Goal: Book appointment/travel/reservation

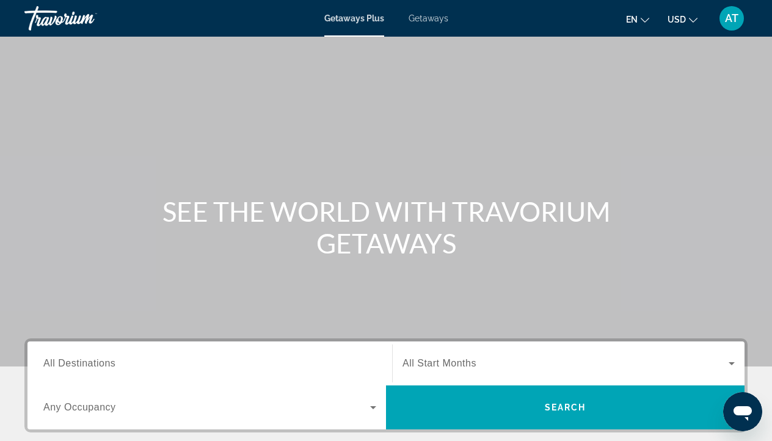
click at [427, 23] on div "Getaways Plus Getaways en English Español Français Italiano Português русский U…" at bounding box center [386, 18] width 772 height 32
click at [420, 18] on span "Getaways" at bounding box center [428, 18] width 40 height 10
click at [115, 368] on span "All Destinations" at bounding box center [79, 363] width 72 height 10
click at [115, 368] on input "Destination All Destinations" at bounding box center [209, 364] width 333 height 15
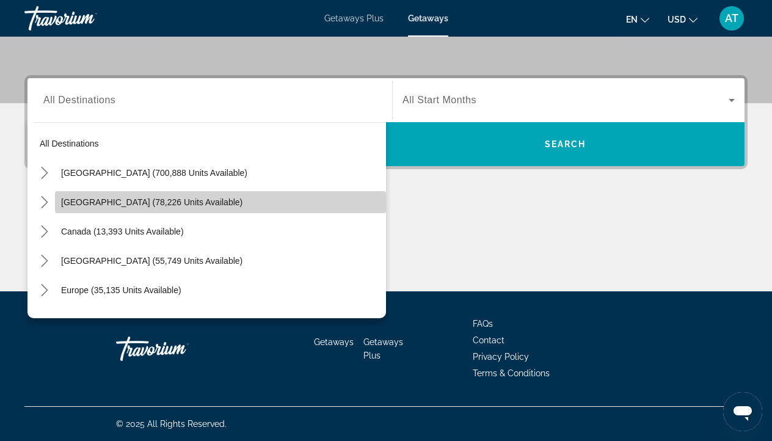
click at [148, 205] on span "[GEOGRAPHIC_DATA] (78,226 units available)" at bounding box center [151, 202] width 181 height 10
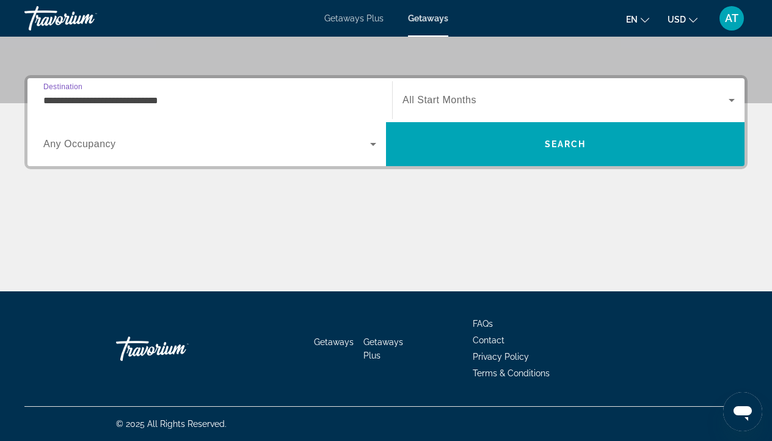
click at [151, 143] on span "Search widget" at bounding box center [206, 144] width 327 height 15
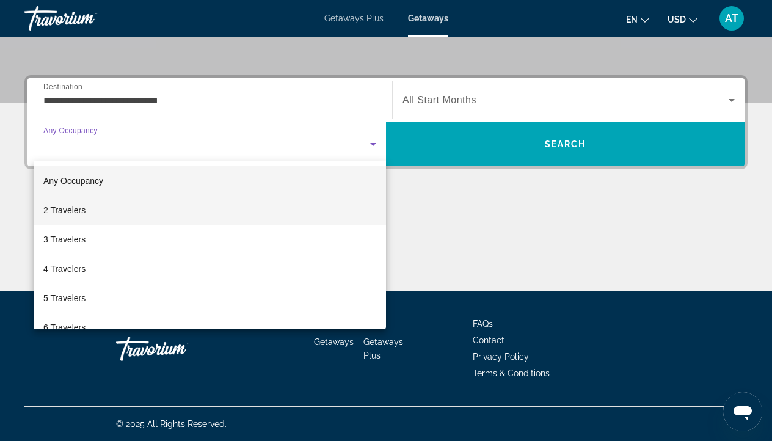
click at [91, 208] on mat-option "2 Travelers" at bounding box center [210, 209] width 352 height 29
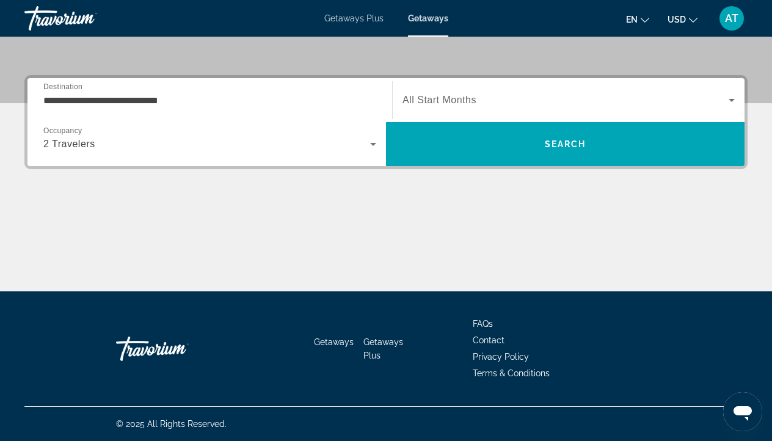
click at [462, 95] on span "All Start Months" at bounding box center [439, 100] width 74 height 10
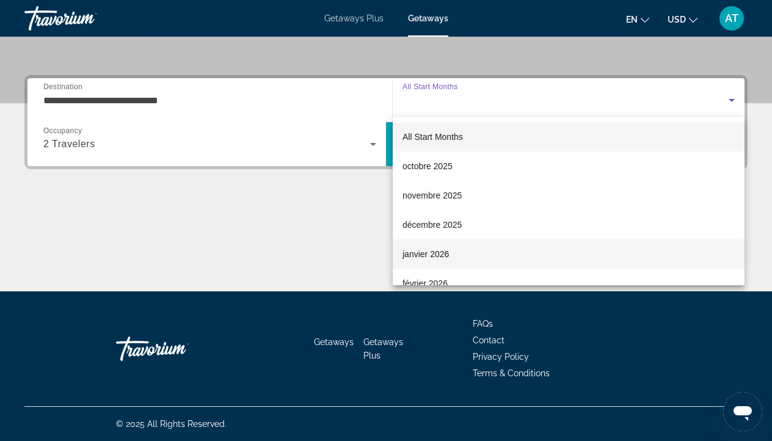
click at [426, 250] on span "janvier 2026" at bounding box center [425, 254] width 46 height 15
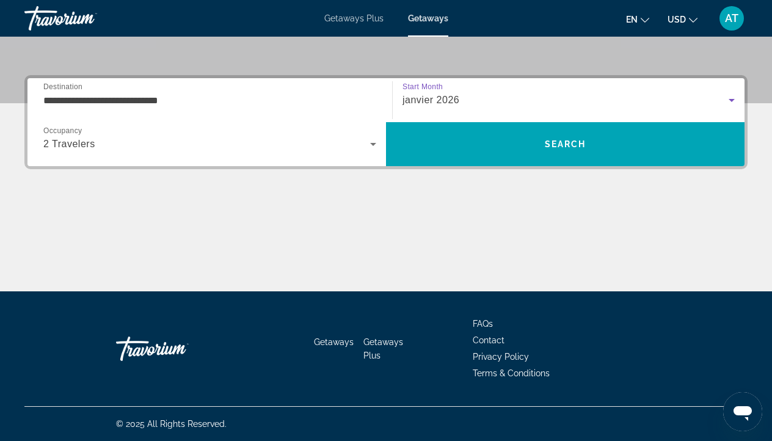
click at [192, 101] on input "**********" at bounding box center [209, 100] width 333 height 15
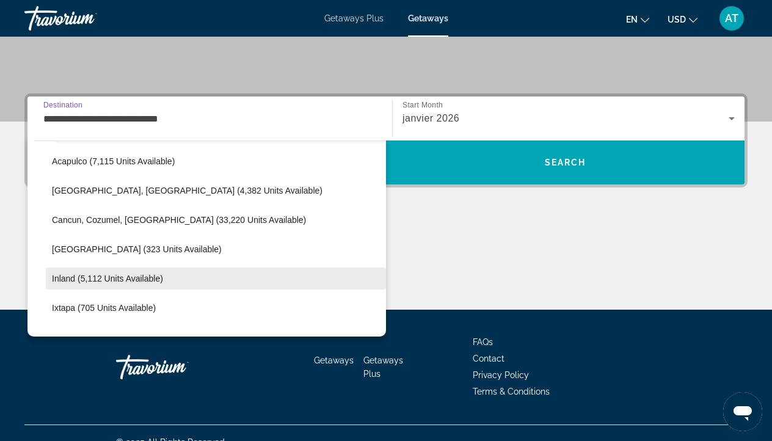
scroll to position [87, 0]
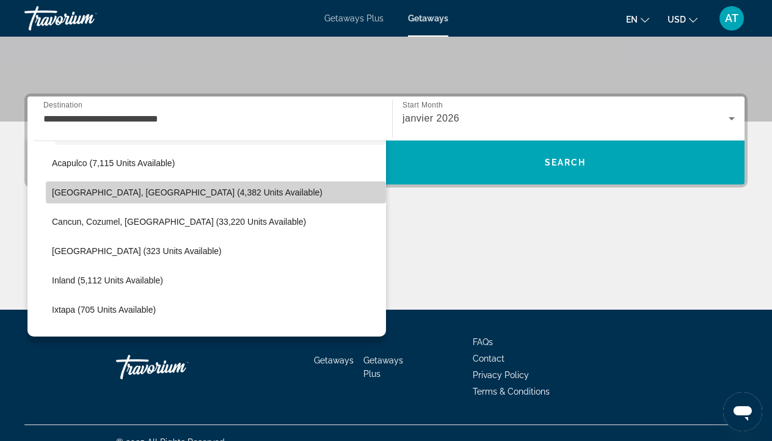
click at [154, 193] on span "[GEOGRAPHIC_DATA], [GEOGRAPHIC_DATA] (4,382 units available)" at bounding box center [187, 192] width 270 height 10
type input "**********"
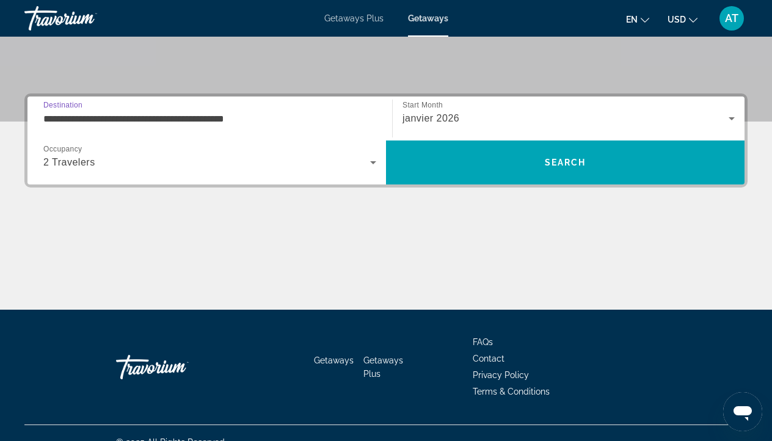
scroll to position [263, 0]
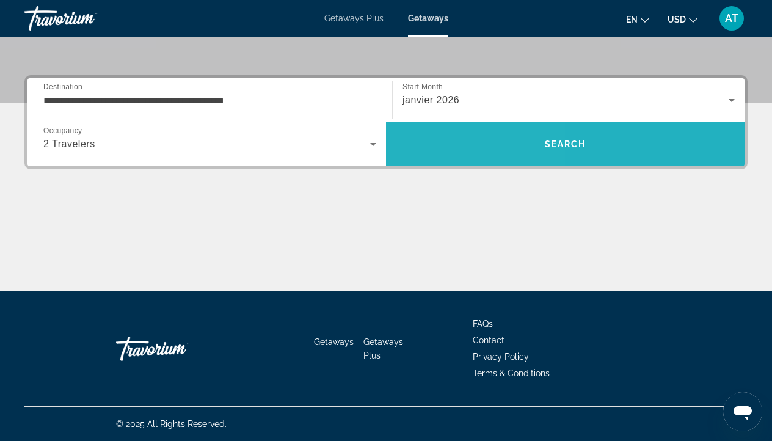
click at [423, 154] on span "Search" at bounding box center [565, 143] width 358 height 29
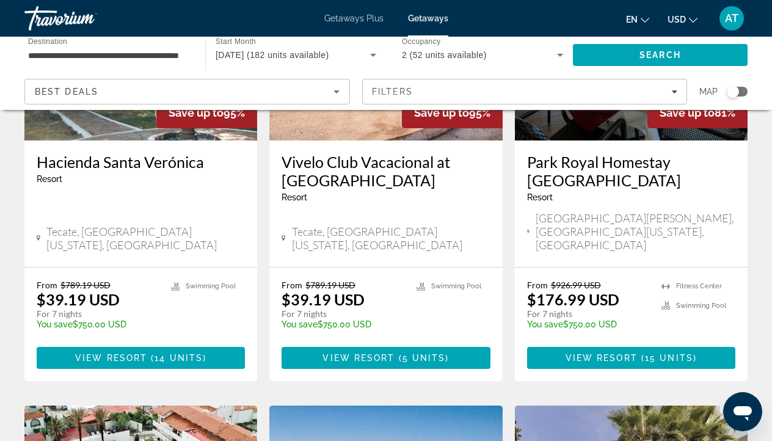
scroll to position [206, 0]
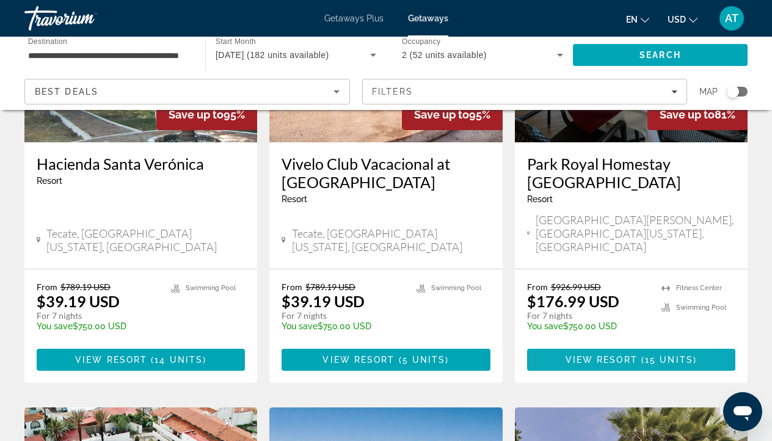
click at [626, 355] on span "View Resort" at bounding box center [601, 360] width 72 height 10
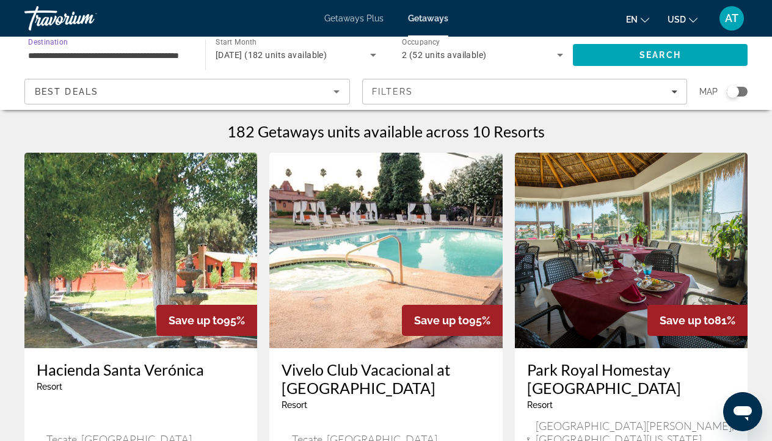
click at [150, 57] on input "**********" at bounding box center [108, 55] width 161 height 15
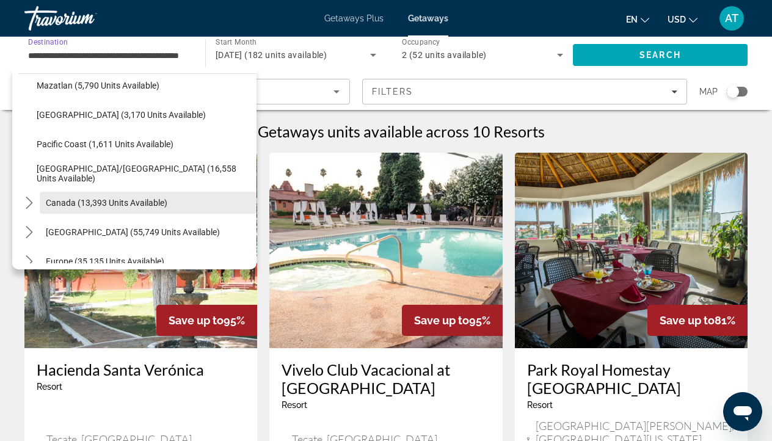
scroll to position [303, 0]
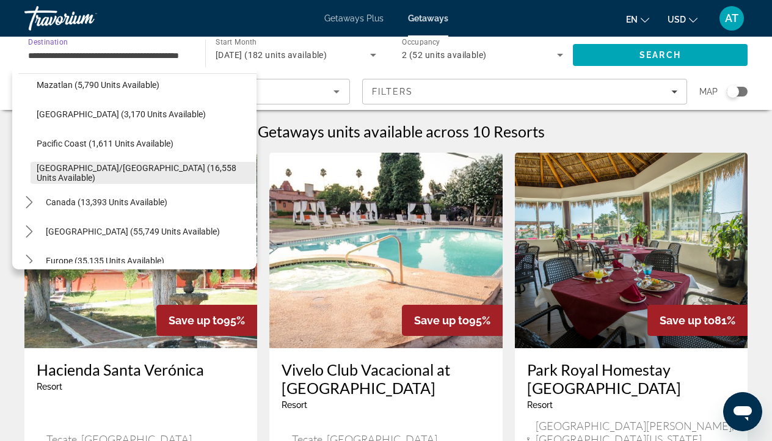
click at [130, 171] on span "[GEOGRAPHIC_DATA]/[GEOGRAPHIC_DATA] (16,558 units available)" at bounding box center [144, 173] width 214 height 20
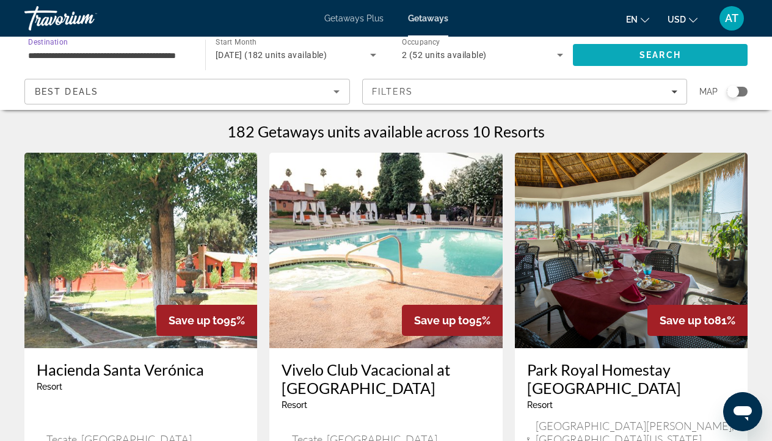
click at [617, 53] on span "Search" at bounding box center [660, 54] width 175 height 29
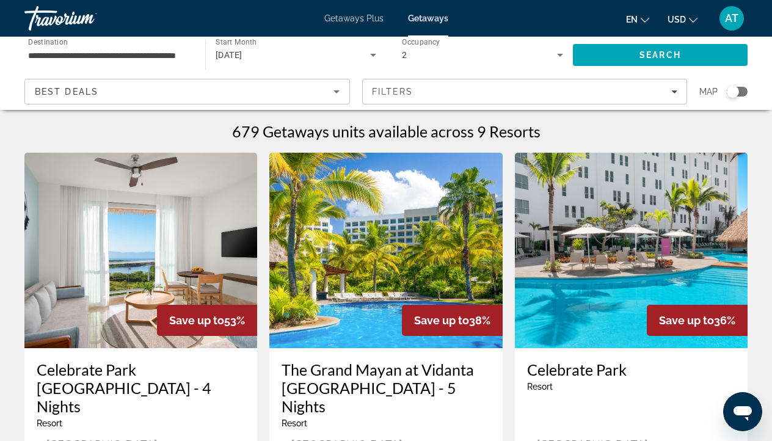
click at [114, 64] on div "**********" at bounding box center [108, 55] width 161 height 35
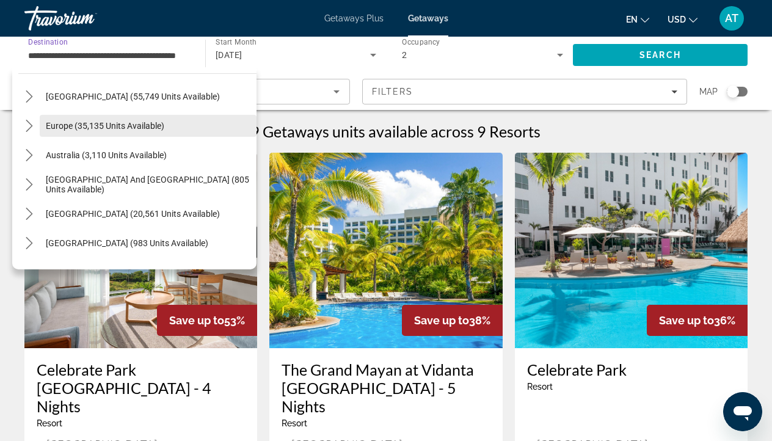
scroll to position [439, 0]
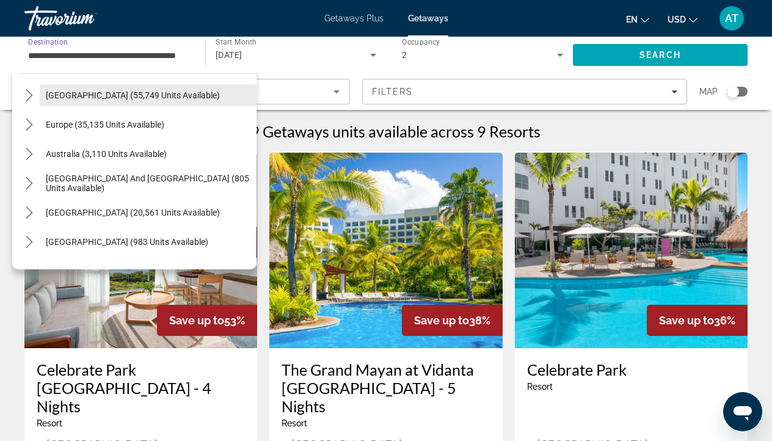
click at [107, 96] on span "[GEOGRAPHIC_DATA] (55,749 units available)" at bounding box center [133, 95] width 174 height 10
type input "**********"
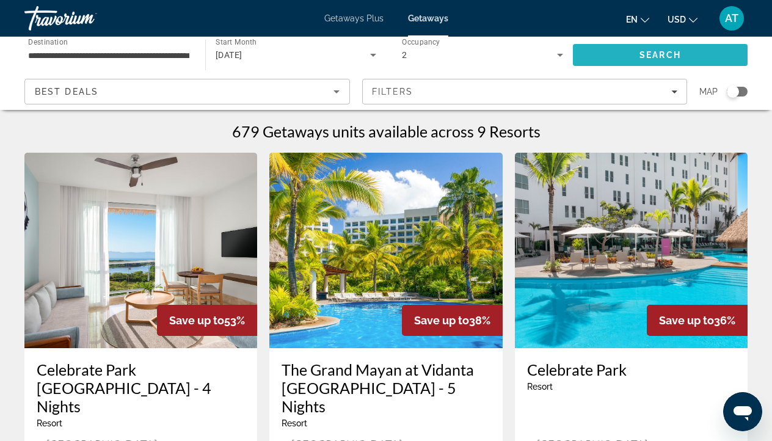
click at [652, 60] on span "Search" at bounding box center [660, 54] width 175 height 29
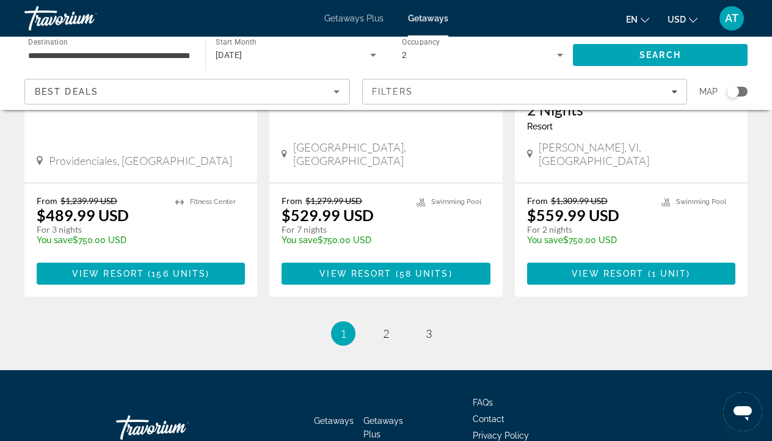
scroll to position [1646, 0]
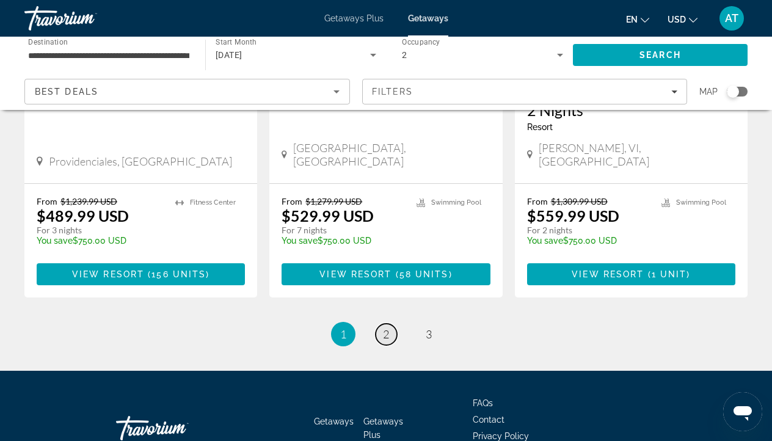
click at [388, 327] on span "2" at bounding box center [386, 333] width 6 height 13
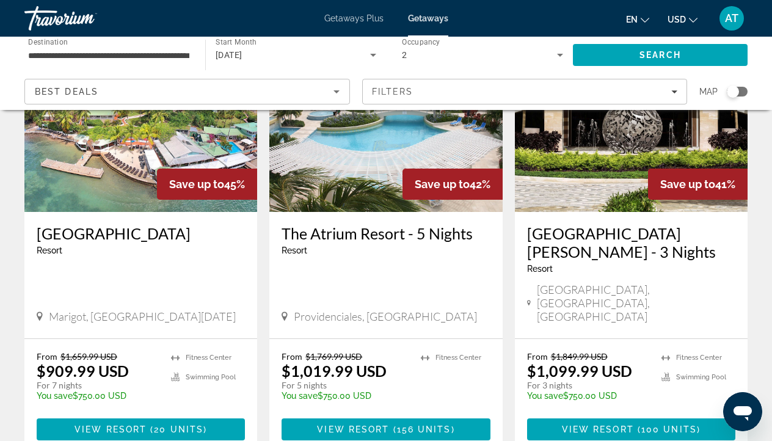
scroll to position [996, 0]
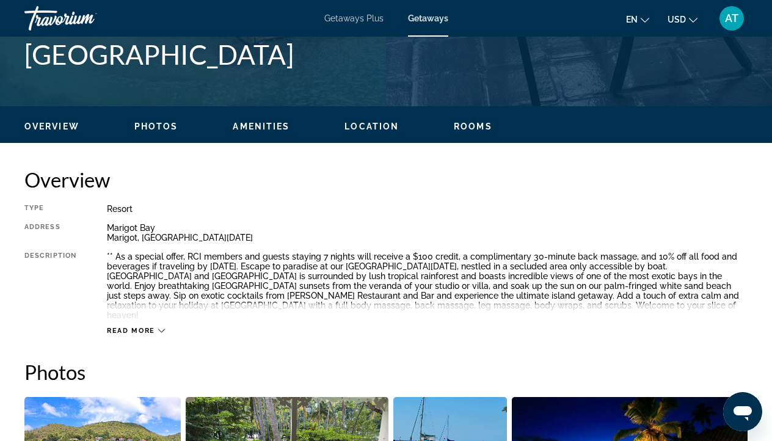
scroll to position [570, 0]
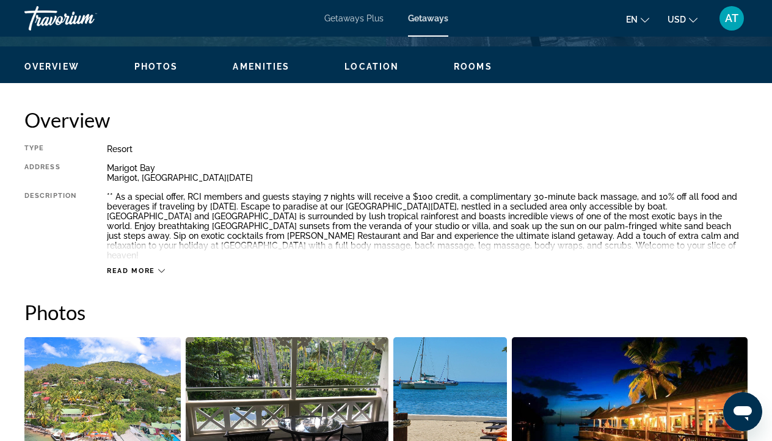
click at [130, 267] on span "Read more" at bounding box center [131, 271] width 48 height 8
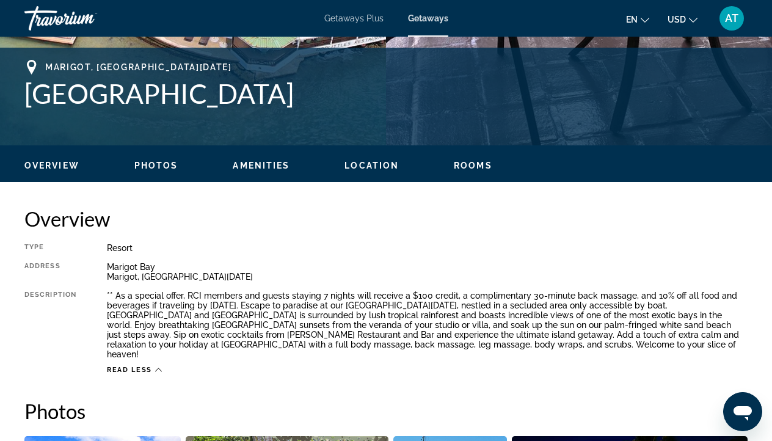
scroll to position [338, 0]
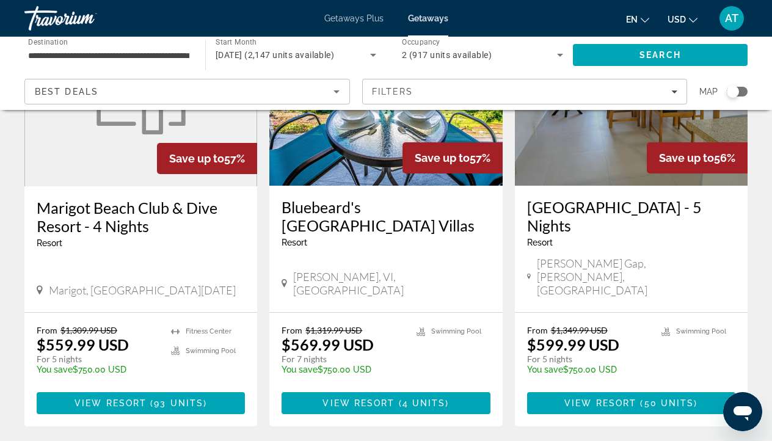
scroll to position [163, 0]
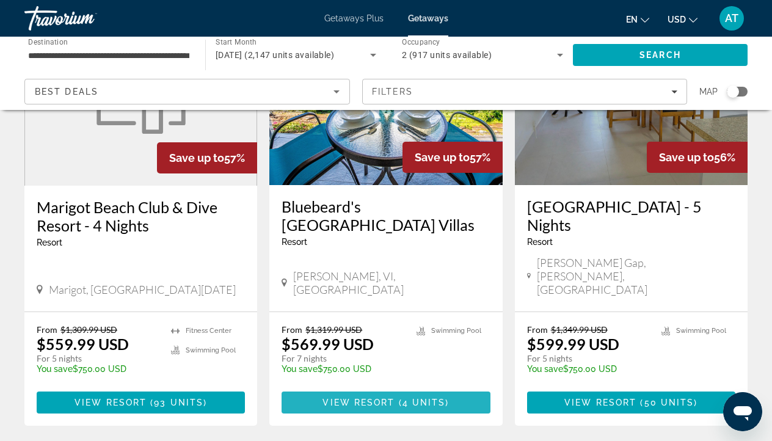
click at [320, 388] on span "Main content" at bounding box center [385, 402] width 208 height 29
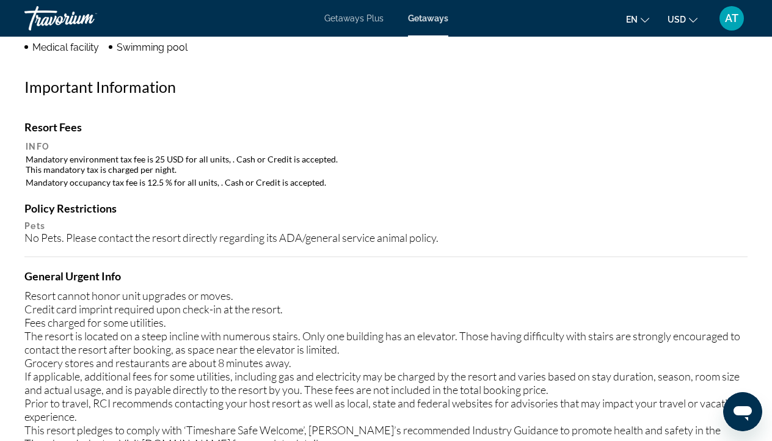
scroll to position [1143, 0]
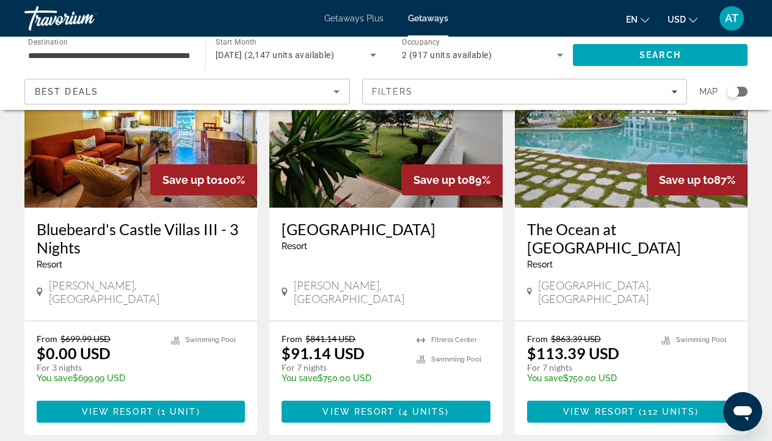
scroll to position [144, 0]
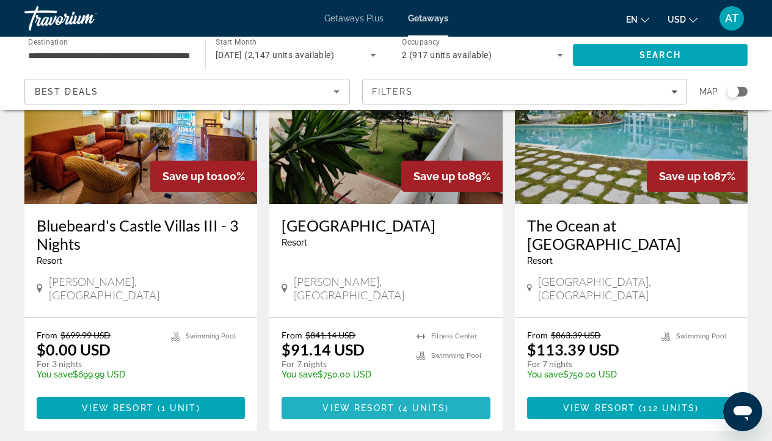
click at [340, 403] on span "View Resort" at bounding box center [358, 408] width 72 height 10
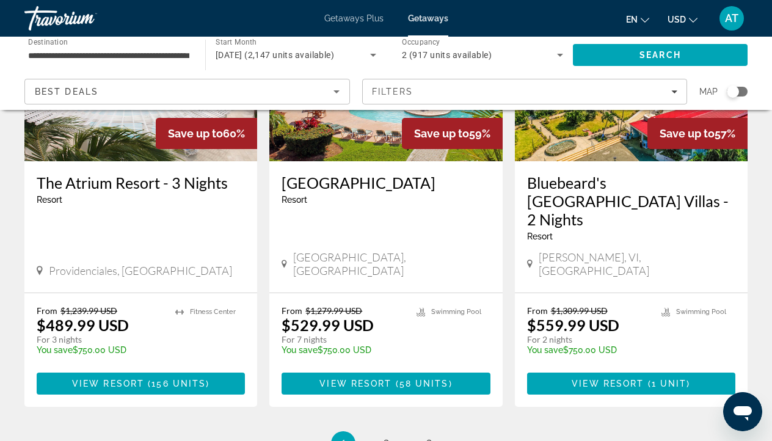
scroll to position [1539, 0]
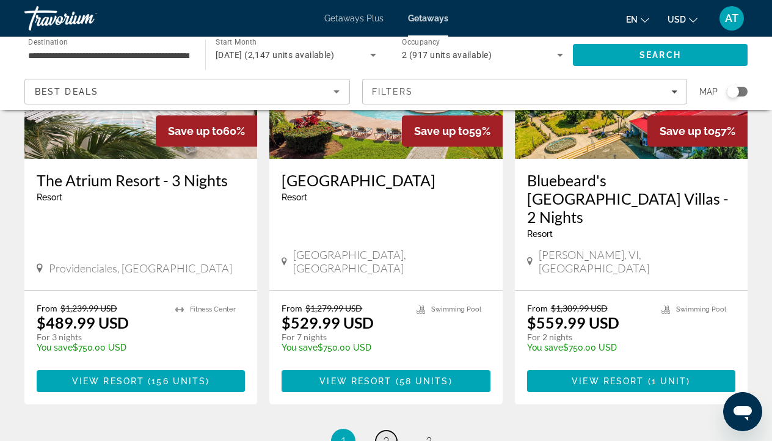
click at [382, 430] on link "page 2" at bounding box center [386, 440] width 21 height 21
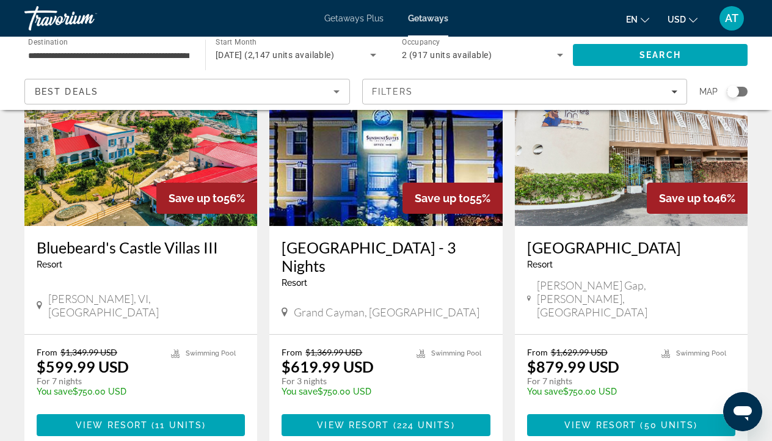
scroll to position [586, 0]
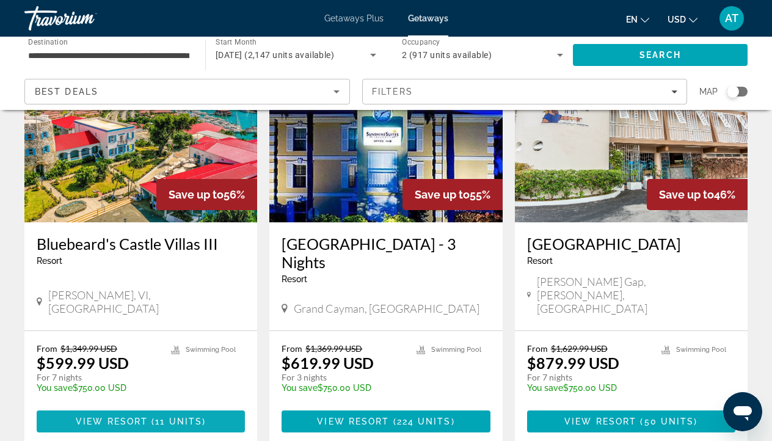
click at [151, 416] on span "( 11 units )" at bounding box center [177, 421] width 58 height 10
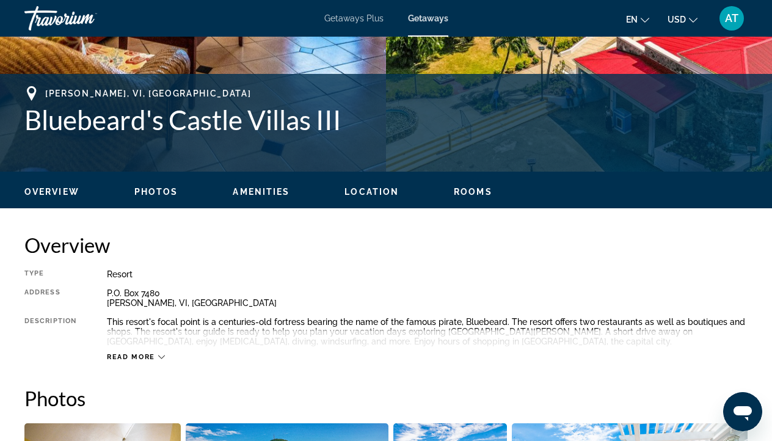
scroll to position [478, 0]
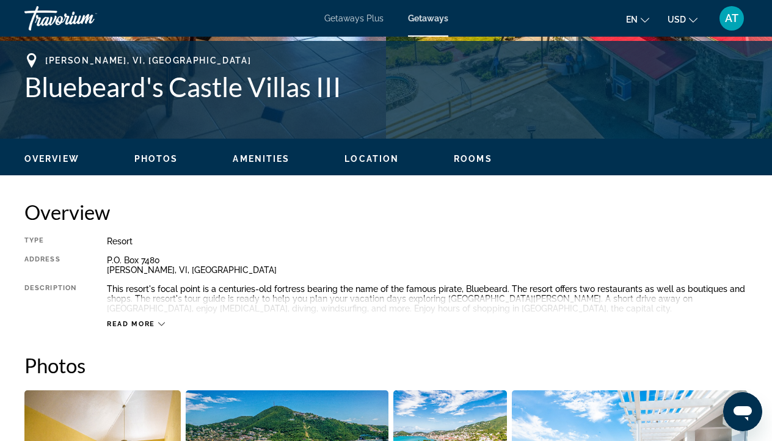
click at [139, 323] on span "Read more" at bounding box center [131, 324] width 48 height 8
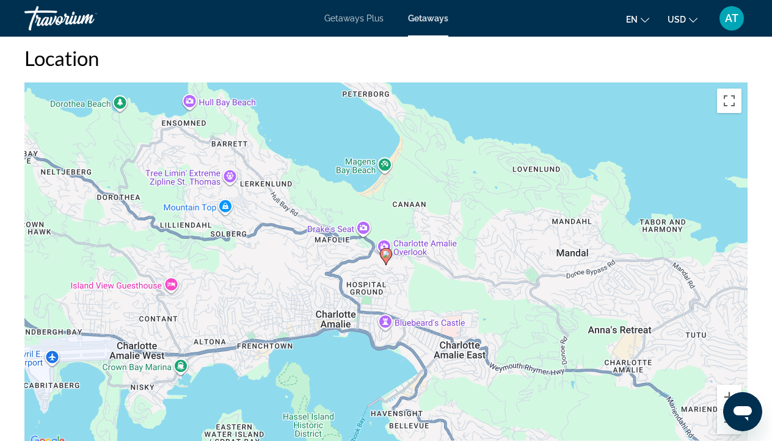
scroll to position [1773, 0]
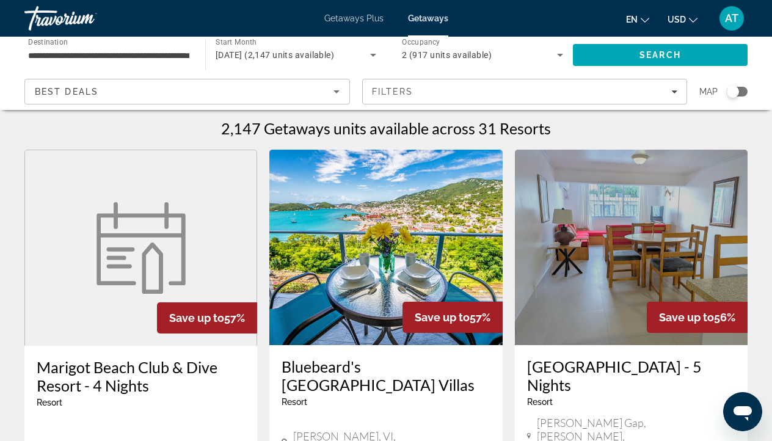
scroll to position [7, 0]
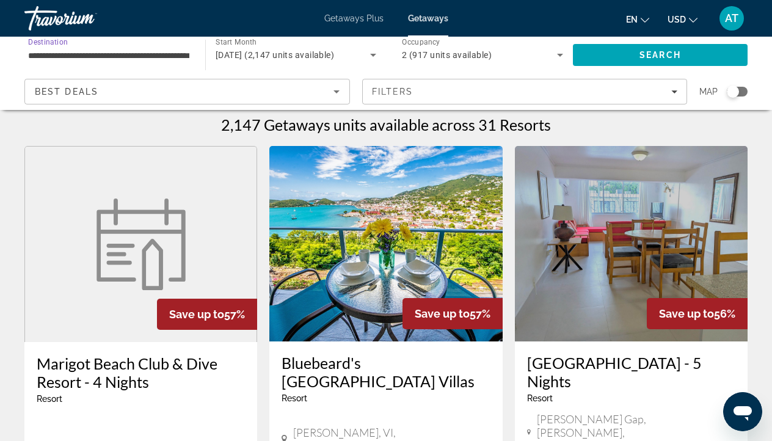
click at [112, 53] on input "**********" at bounding box center [108, 55] width 161 height 15
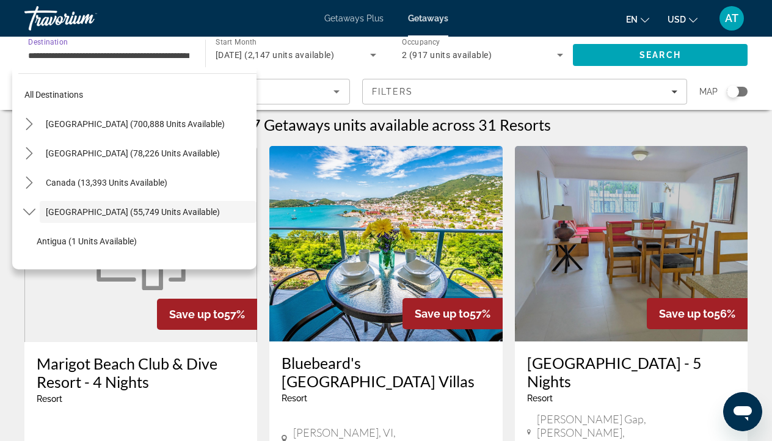
scroll to position [0, 0]
click at [33, 215] on icon "Toggle Caribbean & Atlantic Islands (55,749 units available) submenu" at bounding box center [29, 212] width 12 height 12
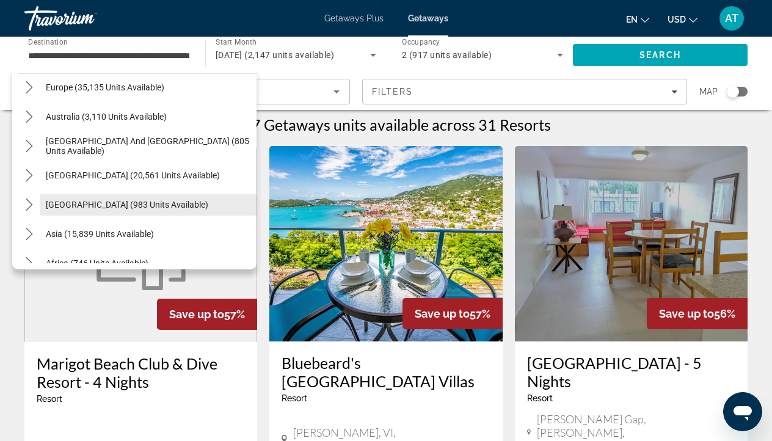
scroll to position [156, 0]
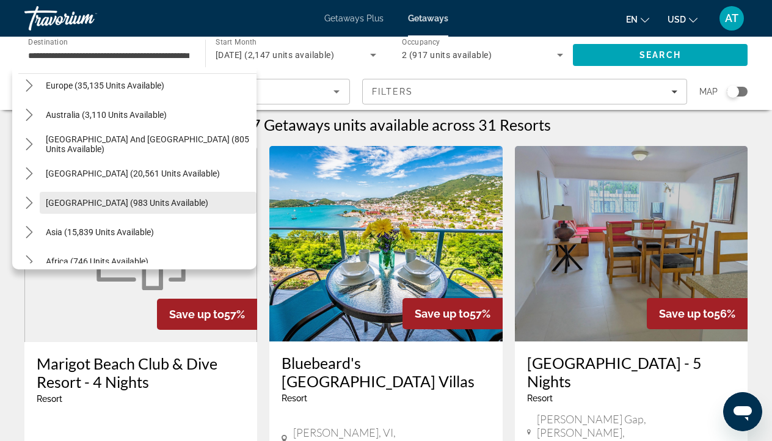
click at [82, 202] on span "[GEOGRAPHIC_DATA] (983 units available)" at bounding box center [127, 203] width 162 height 10
type input "**********"
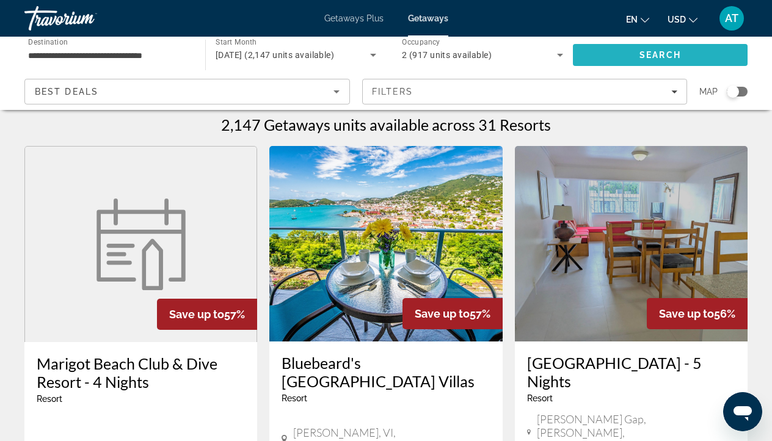
click at [586, 56] on span "Search" at bounding box center [660, 54] width 175 height 29
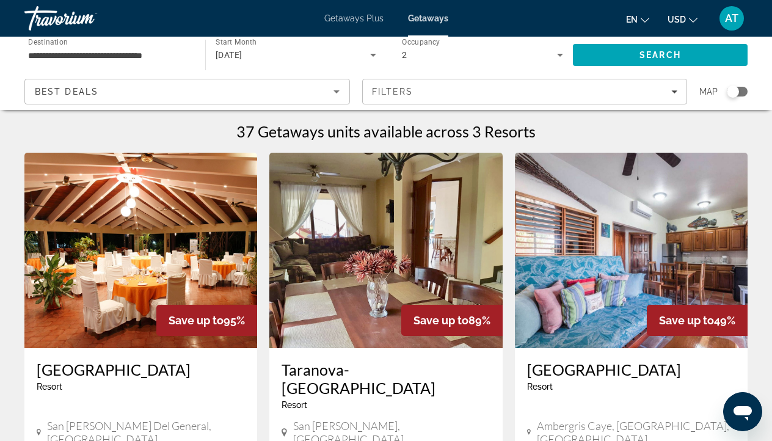
click at [576, 289] on img "Main content" at bounding box center [631, 250] width 233 height 195
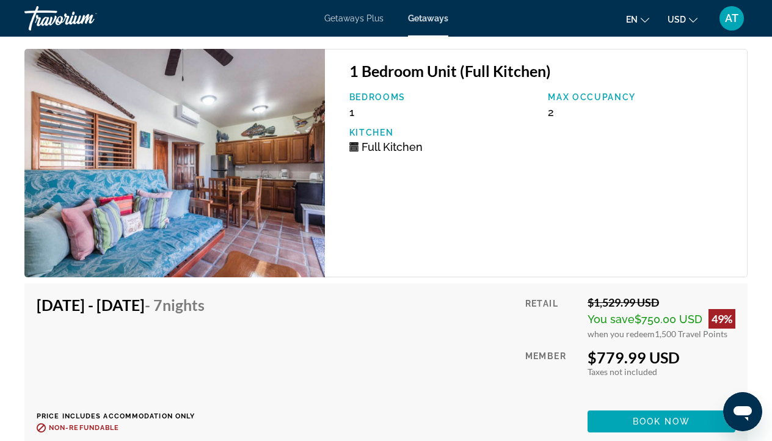
scroll to position [2053, 0]
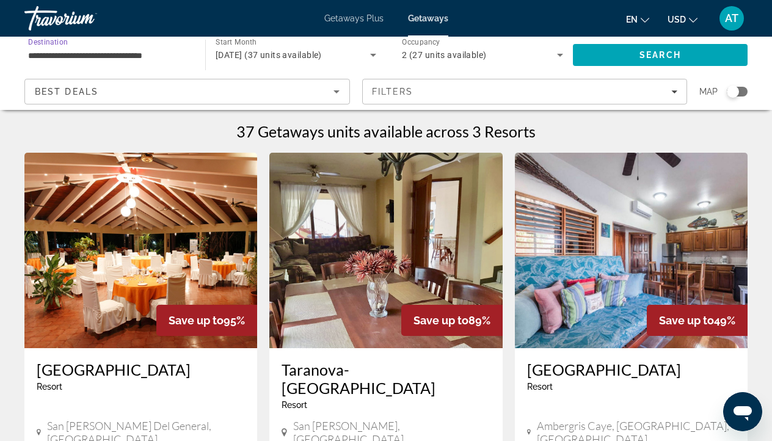
click at [85, 54] on input "**********" at bounding box center [108, 55] width 161 height 15
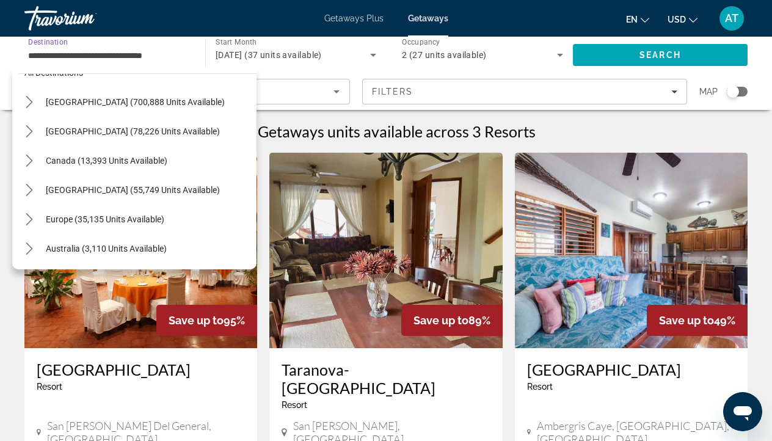
scroll to position [21, 0]
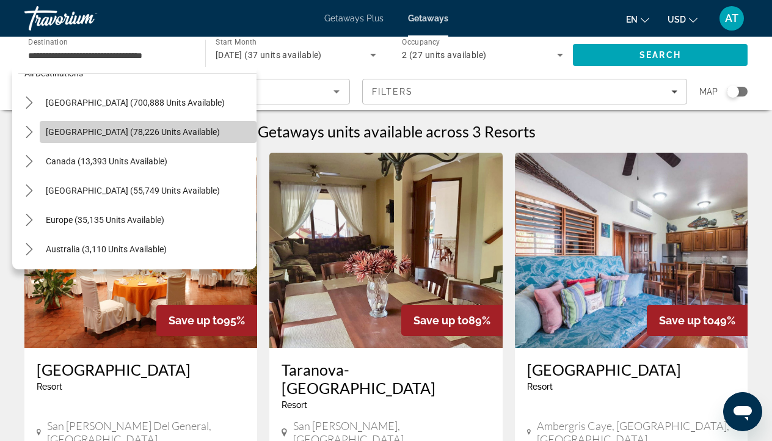
click at [89, 128] on span "[GEOGRAPHIC_DATA] (78,226 units available)" at bounding box center [133, 132] width 174 height 10
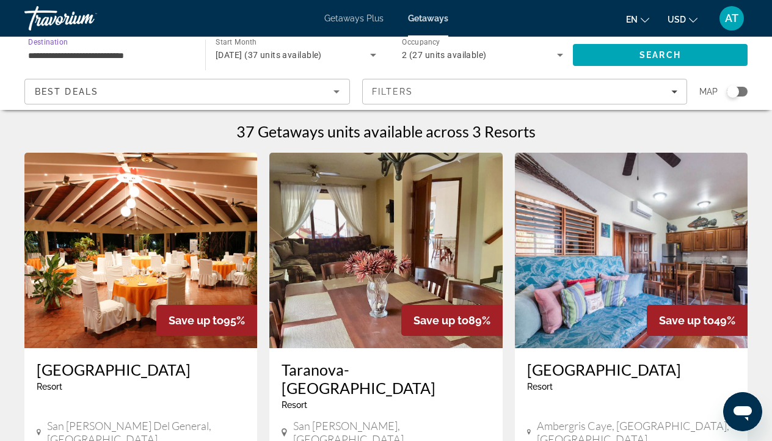
click at [130, 57] on input "**********" at bounding box center [108, 55] width 161 height 15
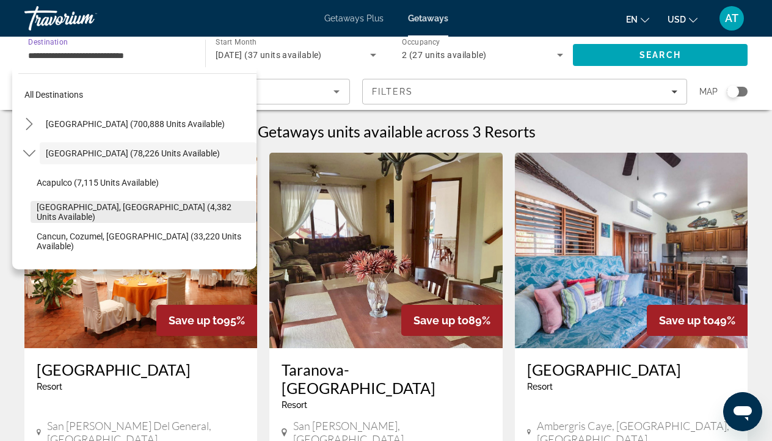
scroll to position [27, 0]
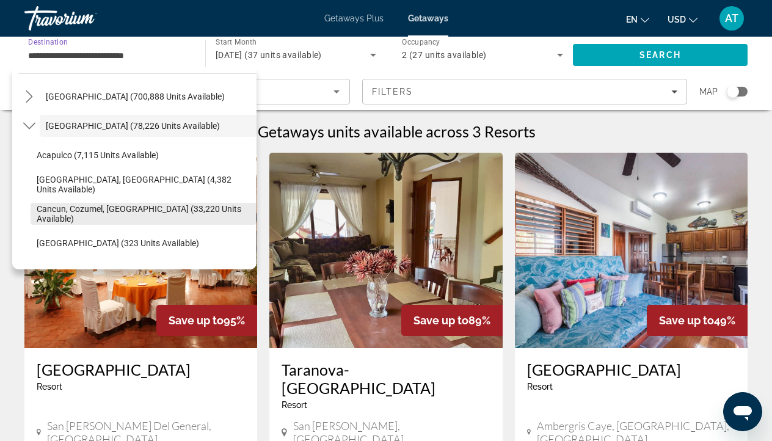
click at [83, 219] on span "Select destination: Cancun, Cozumel, Riviera Maya (33,220 units available)" at bounding box center [144, 213] width 226 height 29
type input "**********"
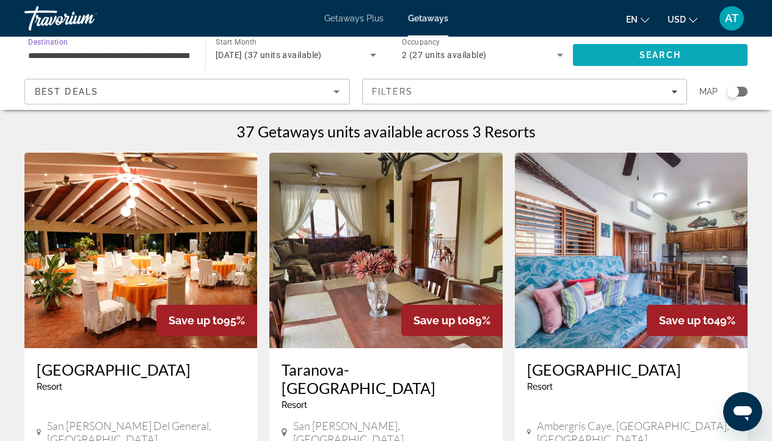
click at [597, 55] on span "Search" at bounding box center [660, 54] width 175 height 29
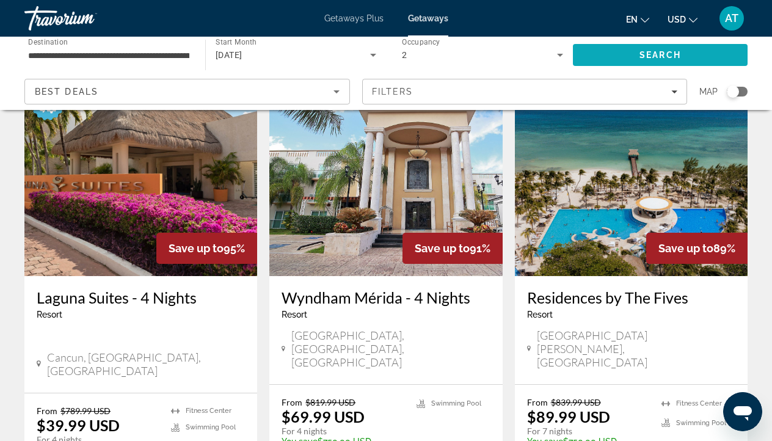
scroll to position [553, 0]
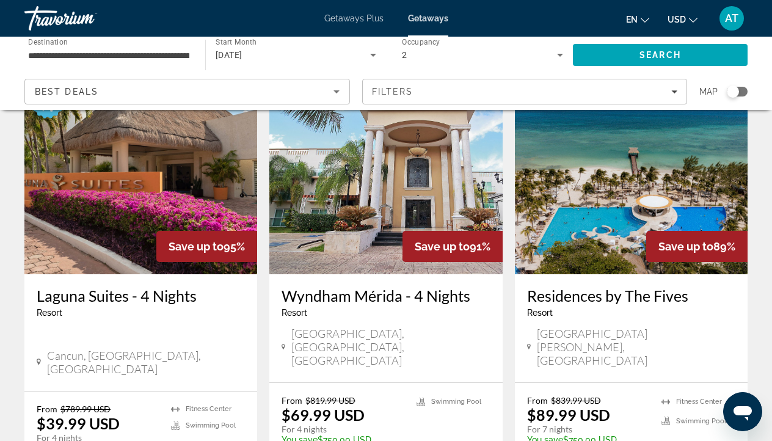
click at [618, 203] on img "Main content" at bounding box center [631, 176] width 233 height 195
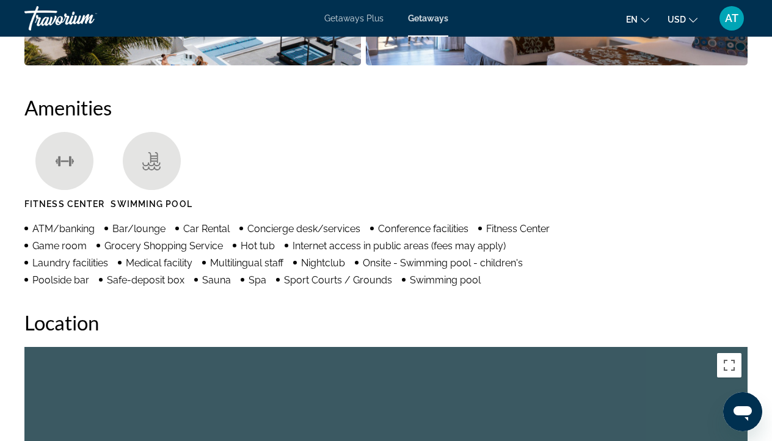
scroll to position [857, 0]
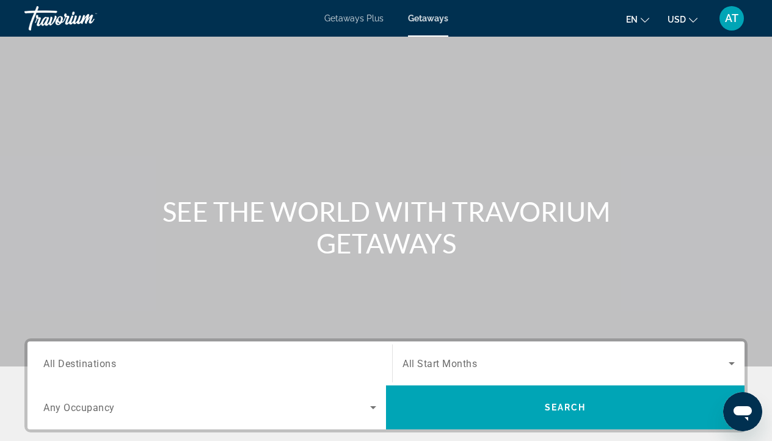
click at [65, 370] on input "Destination All Destinations" at bounding box center [209, 364] width 333 height 15
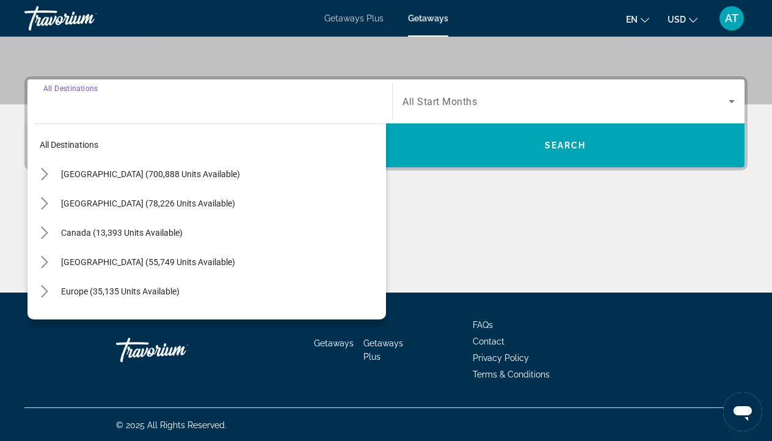
scroll to position [263, 0]
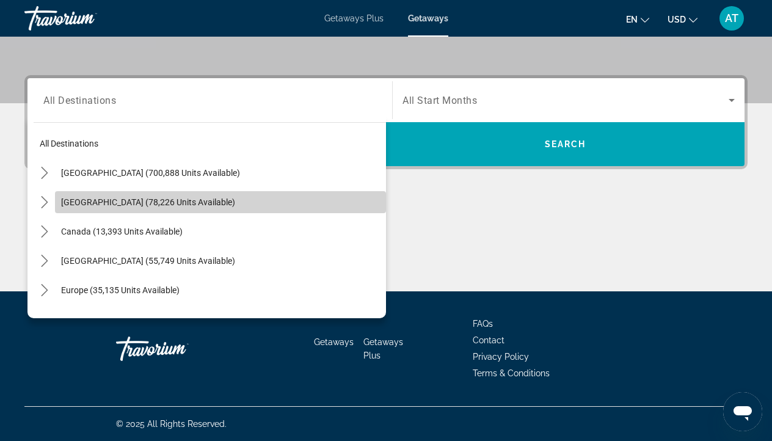
click at [123, 206] on span "[GEOGRAPHIC_DATA] (78,226 units available)" at bounding box center [148, 202] width 174 height 10
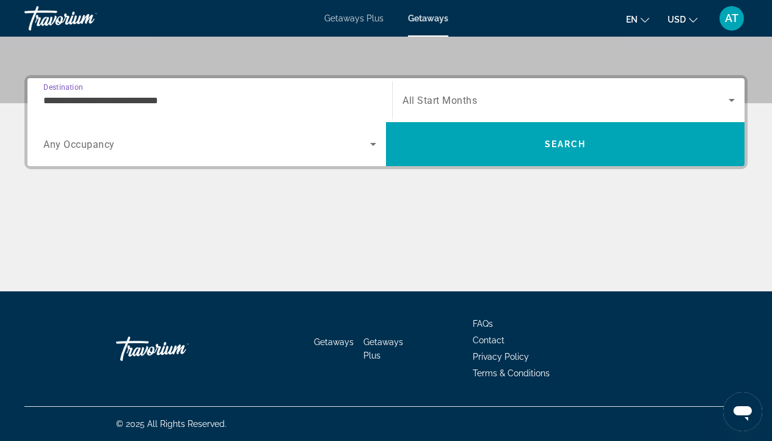
click at [120, 146] on span "Search widget" at bounding box center [206, 144] width 327 height 15
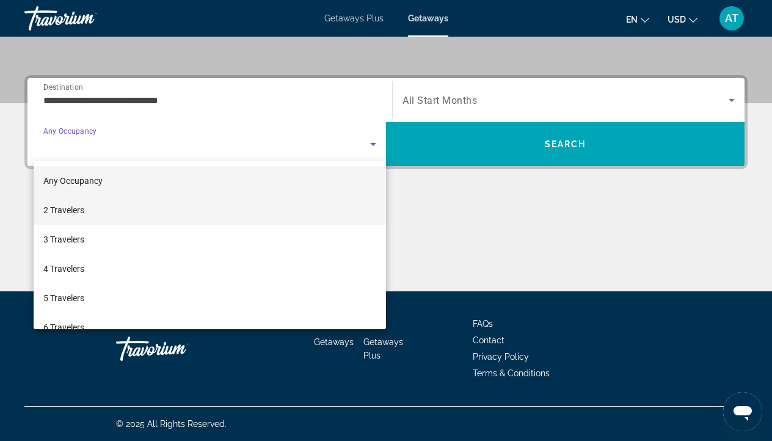
click at [81, 212] on span "2 Travelers" at bounding box center [63, 210] width 41 height 15
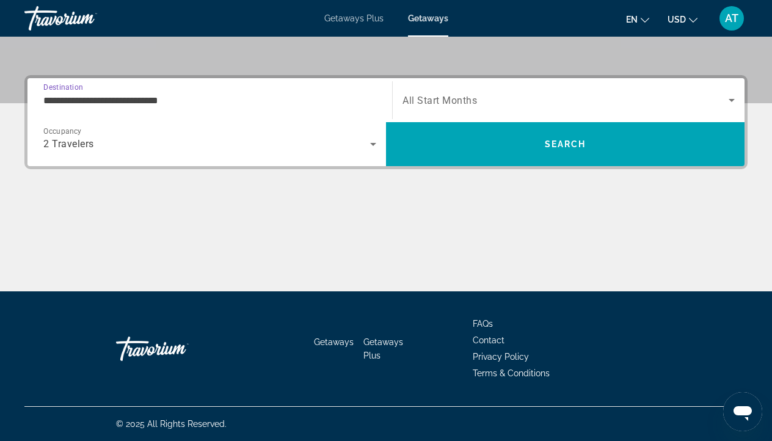
click at [198, 98] on input "**********" at bounding box center [209, 100] width 333 height 15
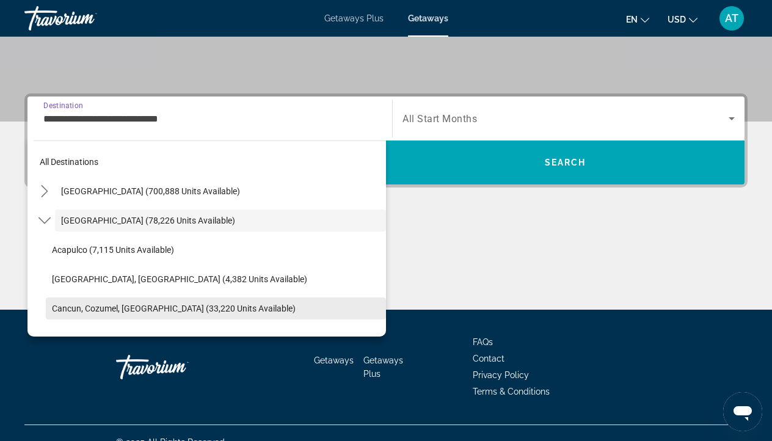
click at [124, 314] on span "Select destination: Cancun, Cozumel, Riviera Maya (33,220 units available)" at bounding box center [216, 308] width 340 height 29
type input "**********"
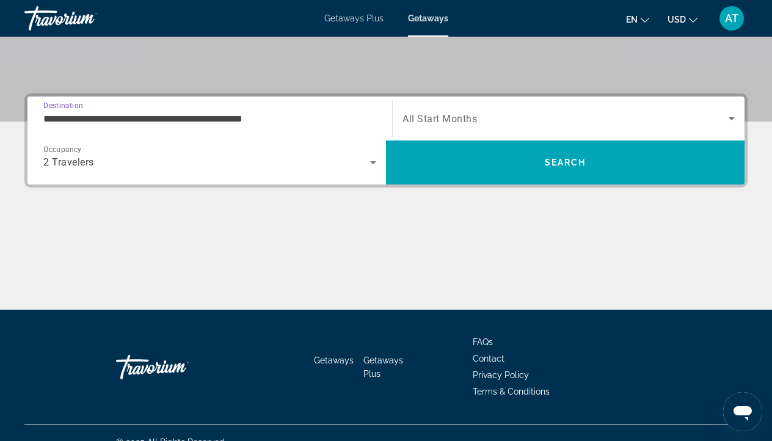
scroll to position [263, 0]
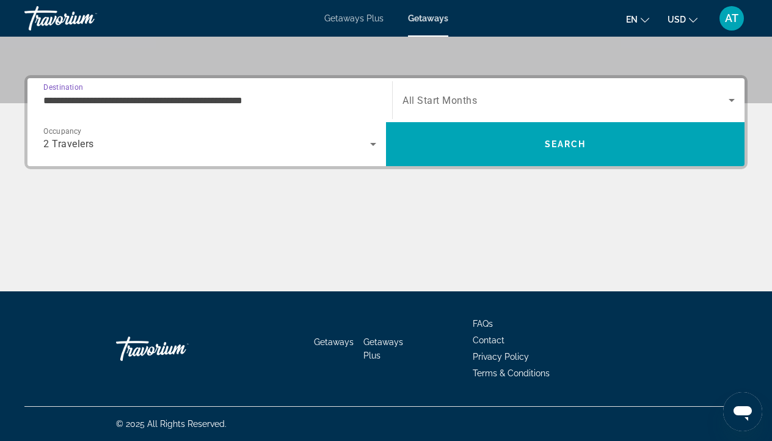
click at [467, 99] on span "All Start Months" at bounding box center [439, 101] width 74 height 12
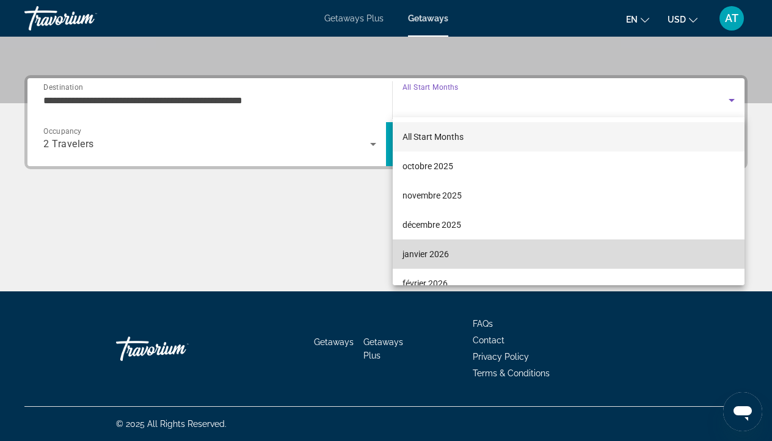
click at [424, 255] on span "janvier 2026" at bounding box center [425, 254] width 46 height 15
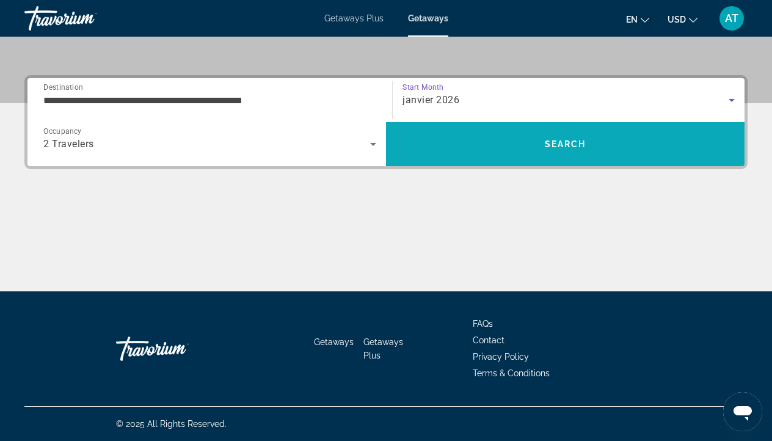
click at [475, 150] on span "Search" at bounding box center [565, 143] width 358 height 29
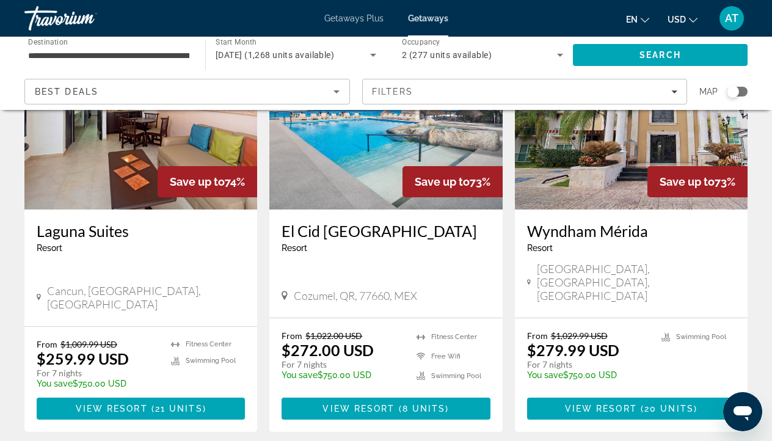
scroll to position [1539, 0]
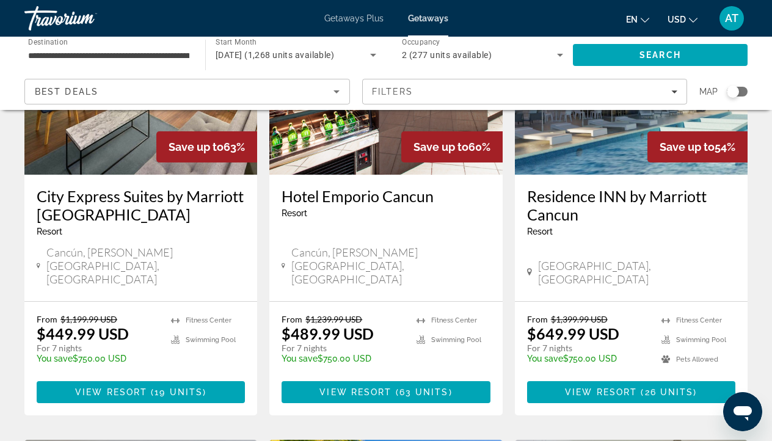
scroll to position [170, 0]
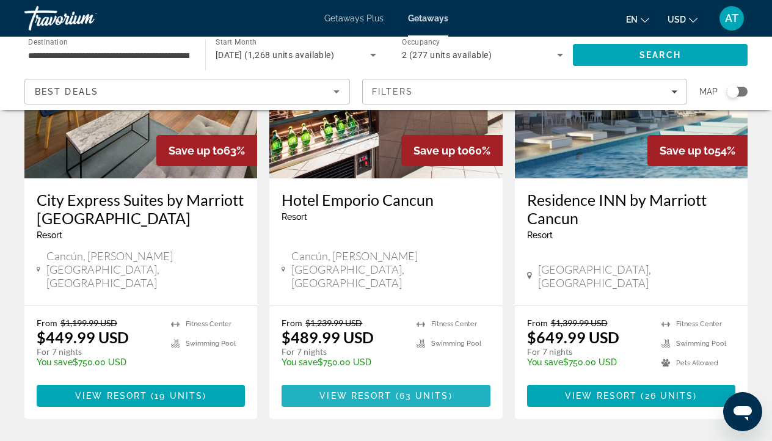
click at [402, 381] on span "Main content" at bounding box center [385, 395] width 208 height 29
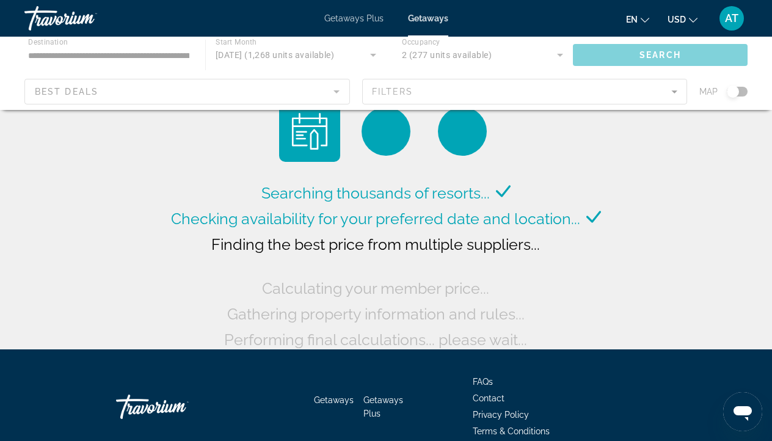
click at [434, 66] on div "Main content" at bounding box center [386, 73] width 772 height 73
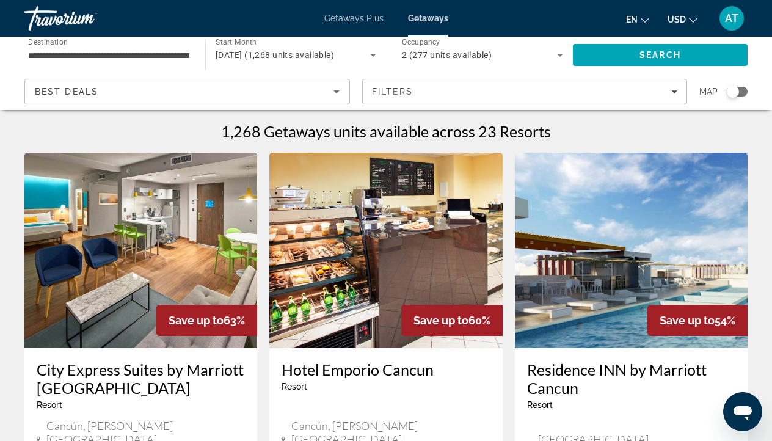
click at [459, 49] on div "2 (277 units available)" at bounding box center [479, 55] width 155 height 15
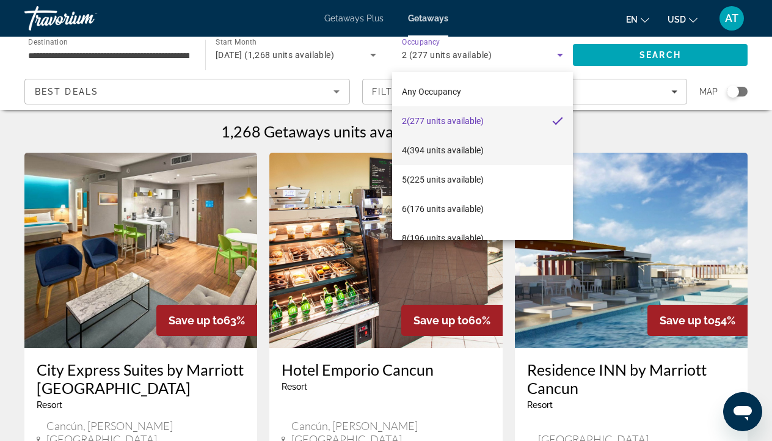
click at [428, 151] on span "4 (394 units available)" at bounding box center [443, 150] width 82 height 15
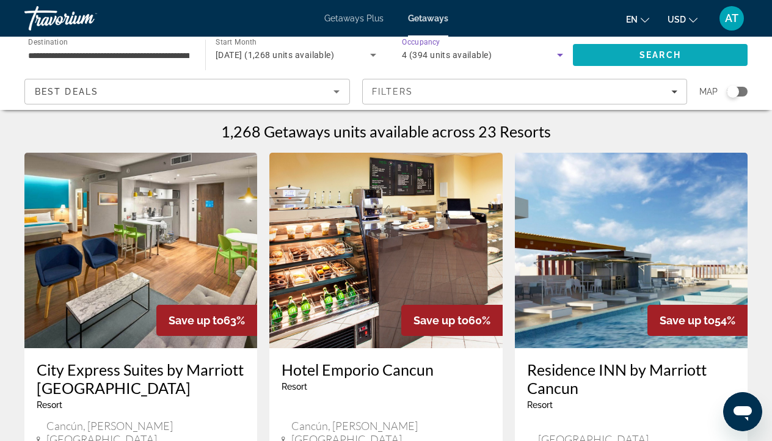
click at [643, 59] on span "Search" at bounding box center [660, 55] width 42 height 10
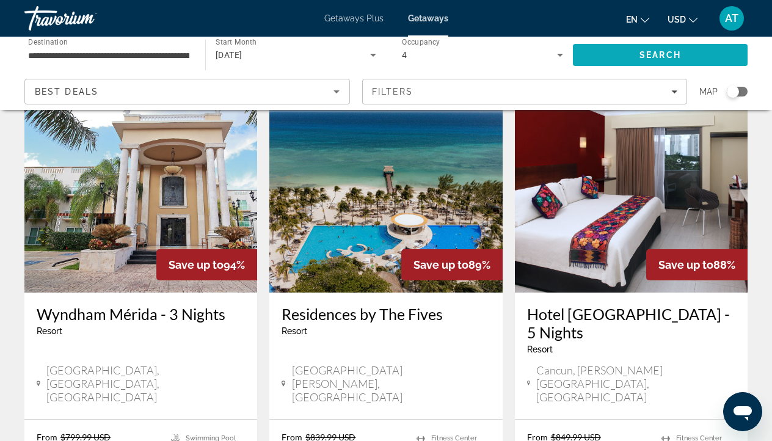
scroll to position [537, 0]
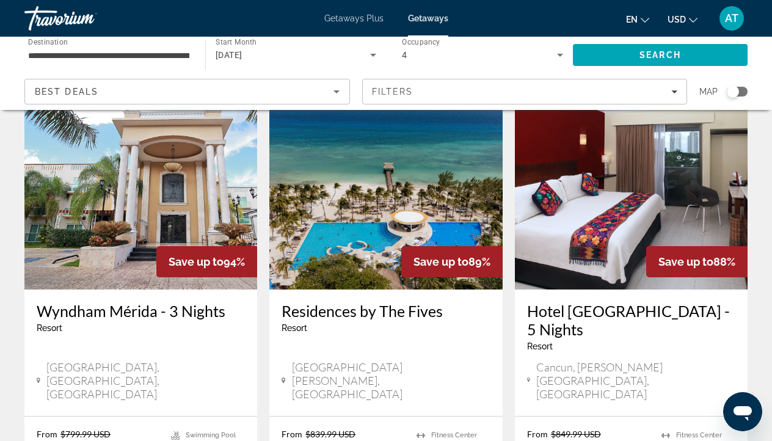
click at [352, 221] on img "Main content" at bounding box center [385, 191] width 233 height 195
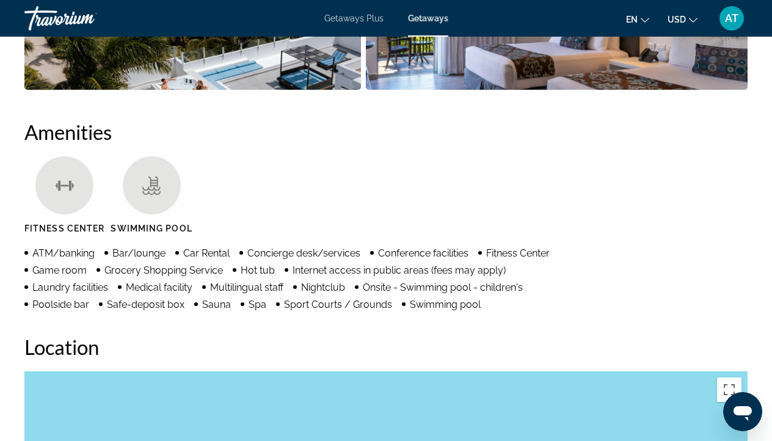
scroll to position [1081, 0]
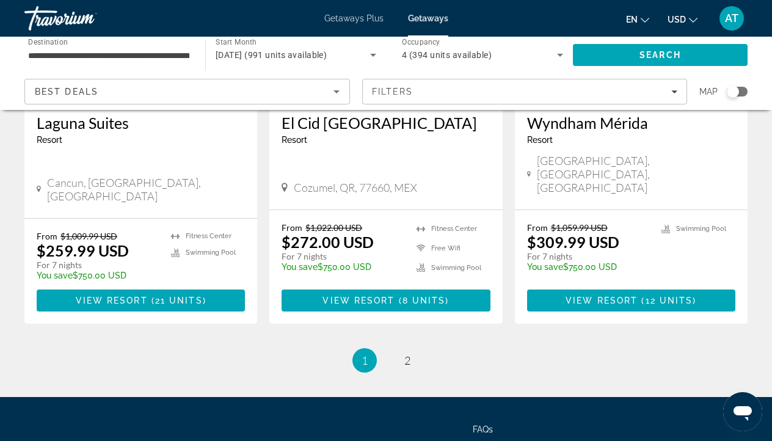
scroll to position [1663, 0]
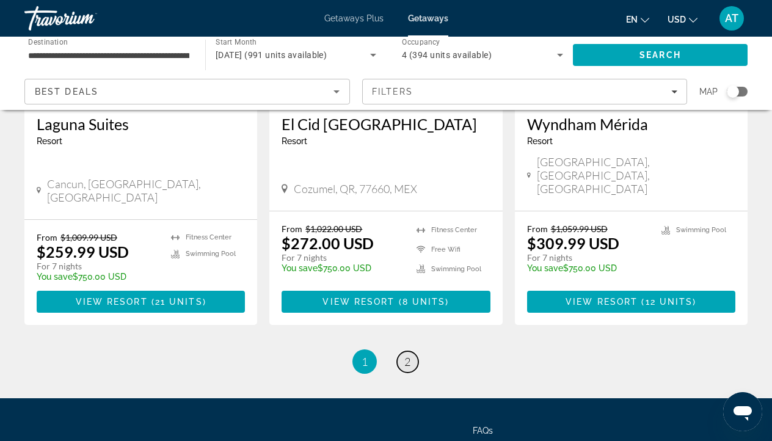
click at [401, 351] on link "page 2" at bounding box center [407, 361] width 21 height 21
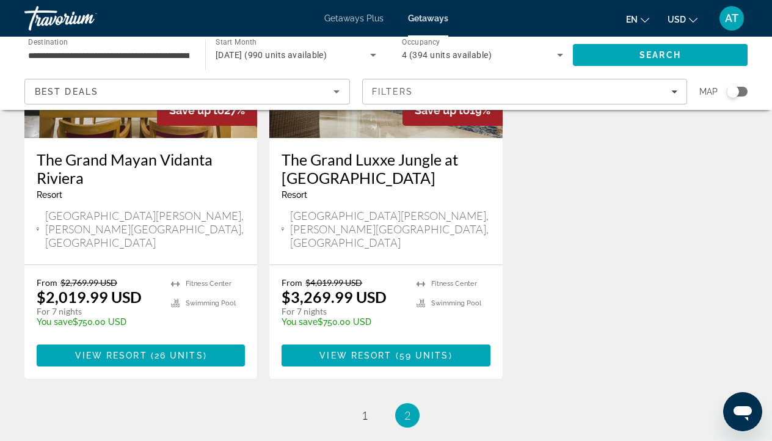
scroll to position [1646, 0]
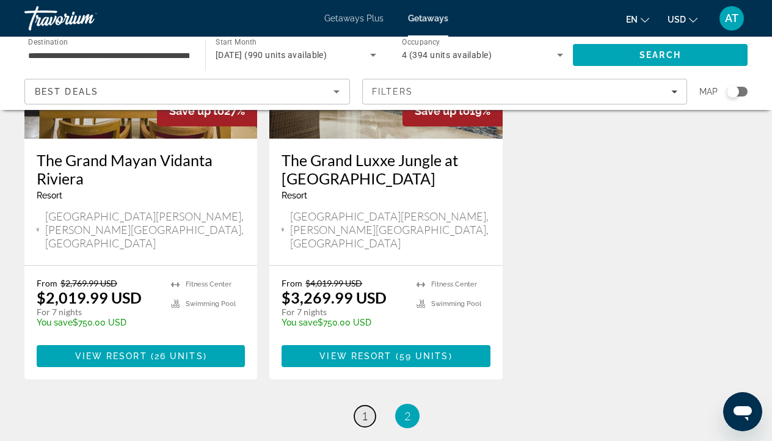
click at [367, 409] on span "1" at bounding box center [364, 415] width 6 height 13
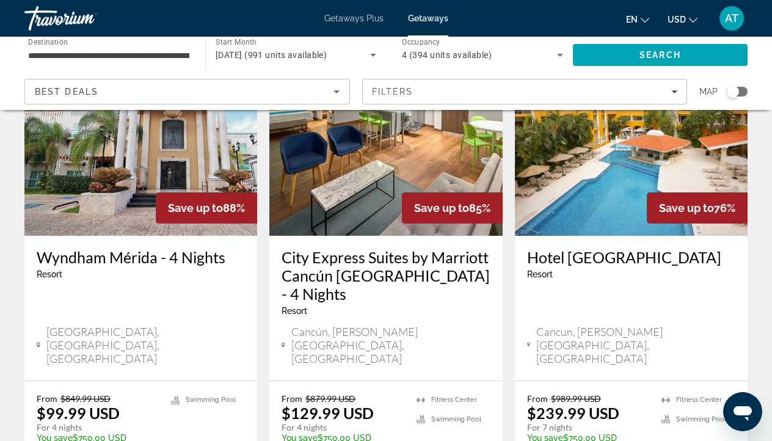
scroll to position [1056, 0]
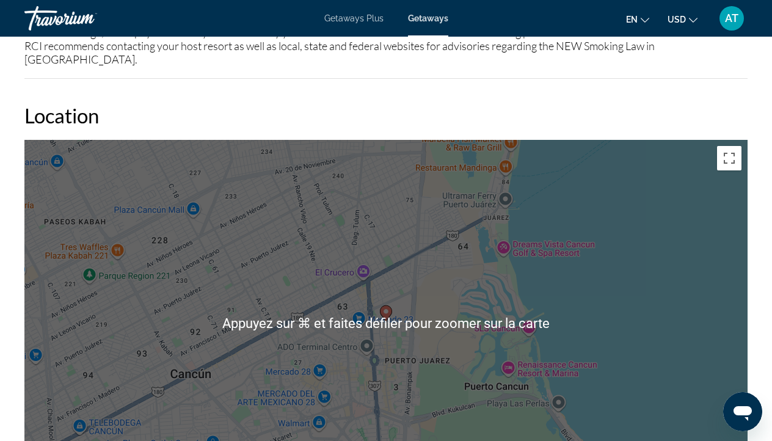
scroll to position [1604, 0]
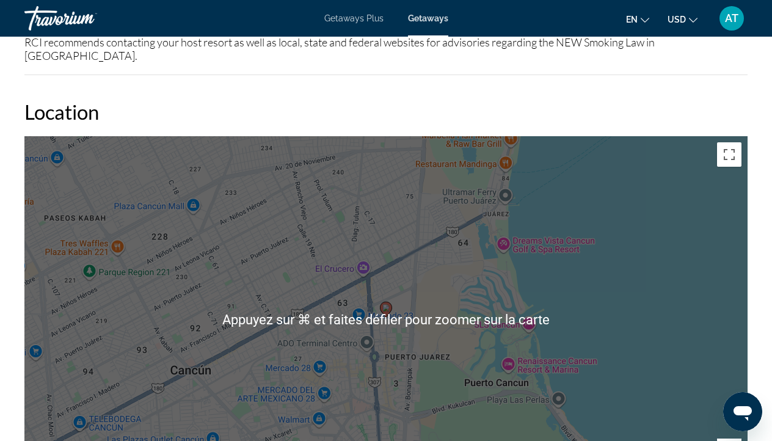
click at [670, 270] on div "Pour activer le glissement du marqueur avec le clavier, appuyez sur Alt+Entrée.…" at bounding box center [385, 319] width 723 height 366
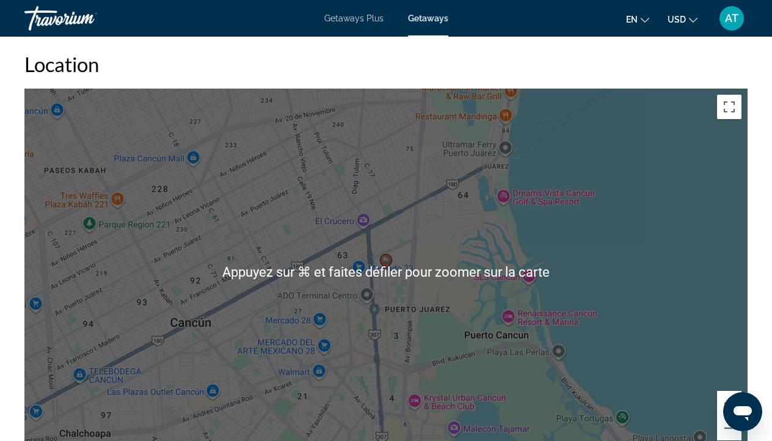
scroll to position [1653, 0]
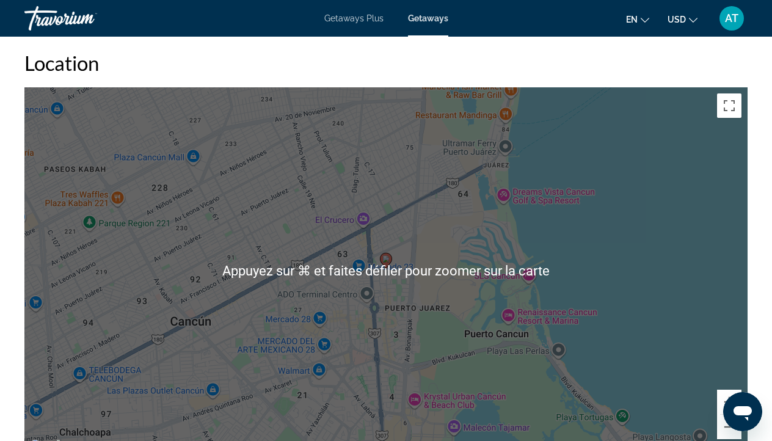
click at [670, 270] on div "Pour activer le glissement du marqueur avec le clavier, appuyez sur Alt+Entrée.…" at bounding box center [385, 270] width 723 height 366
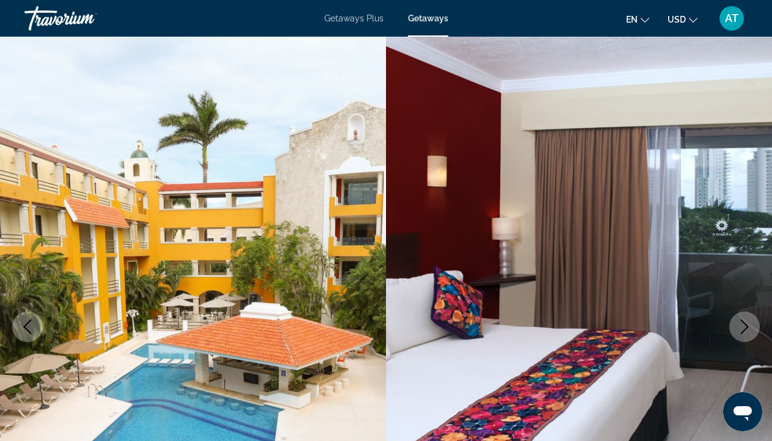
scroll to position [0, 0]
